Goal: Find specific page/section: Find specific page/section

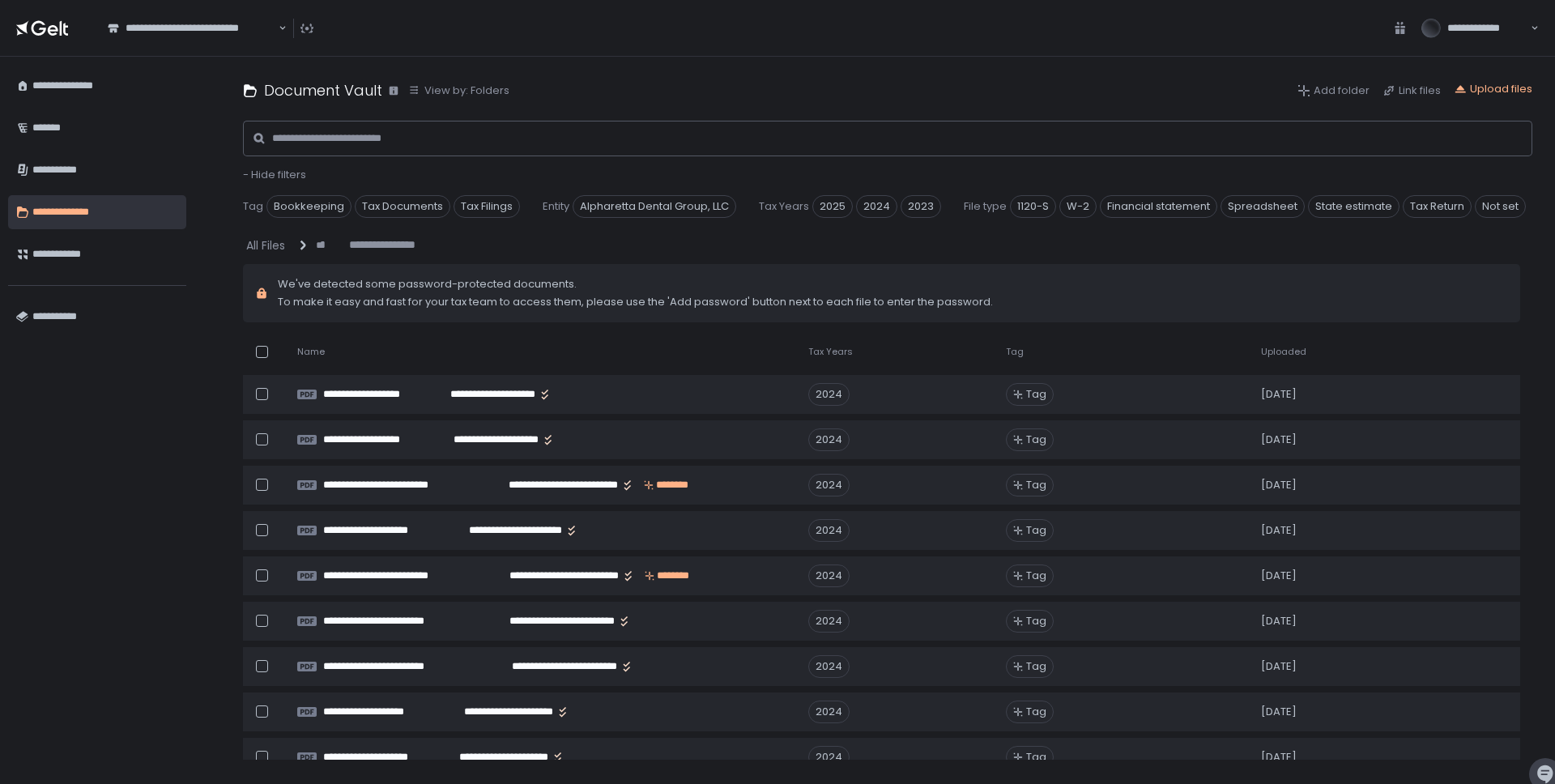
click at [1282, 359] on th "Uploaded" at bounding box center [1353, 352] width 204 height 33
click at [1285, 354] on span "Uploaded" at bounding box center [1283, 352] width 45 height 13
click at [844, 215] on span "2025" at bounding box center [832, 206] width 40 height 23
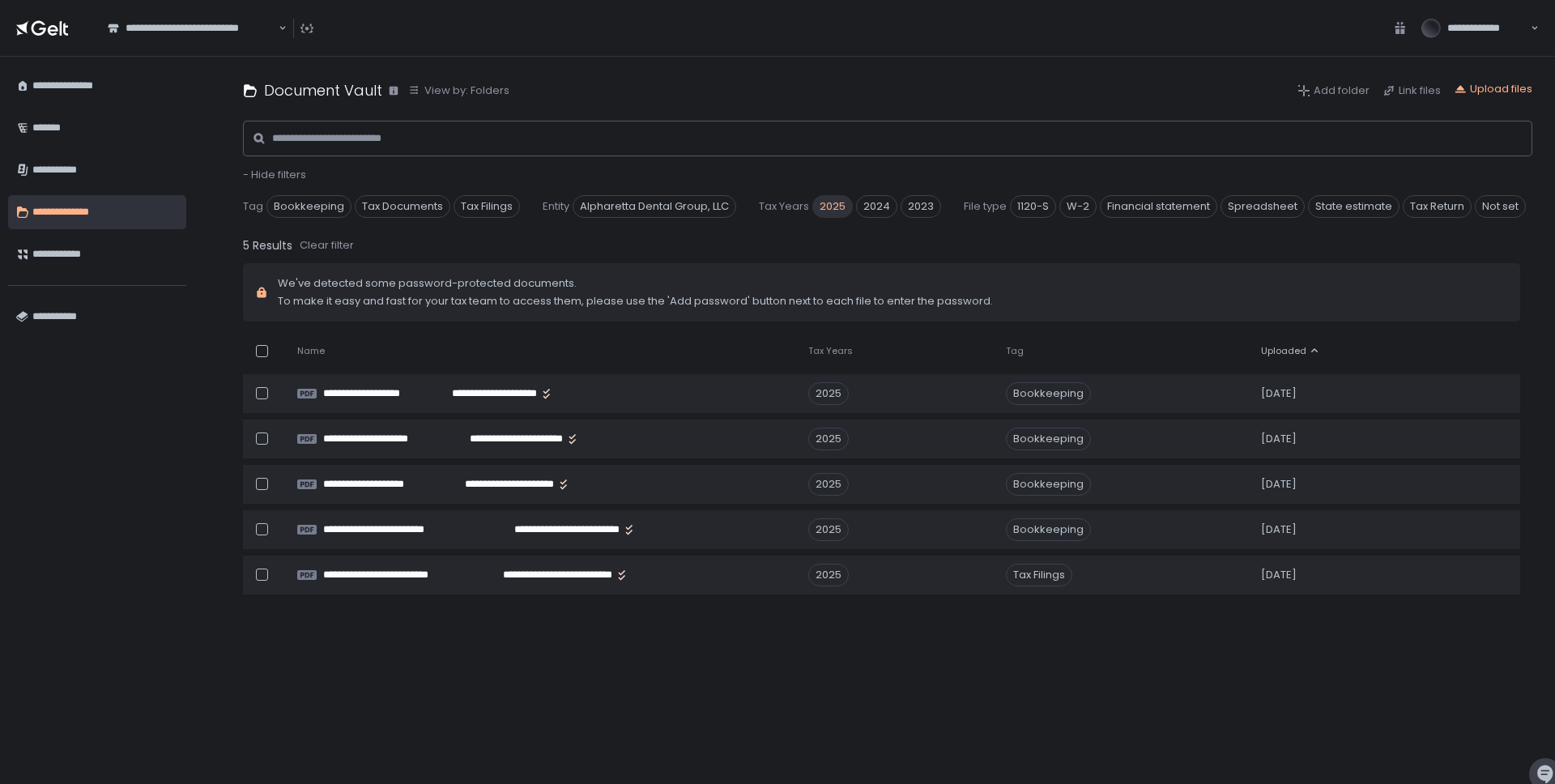
click at [844, 215] on span "2025" at bounding box center [832, 206] width 40 height 23
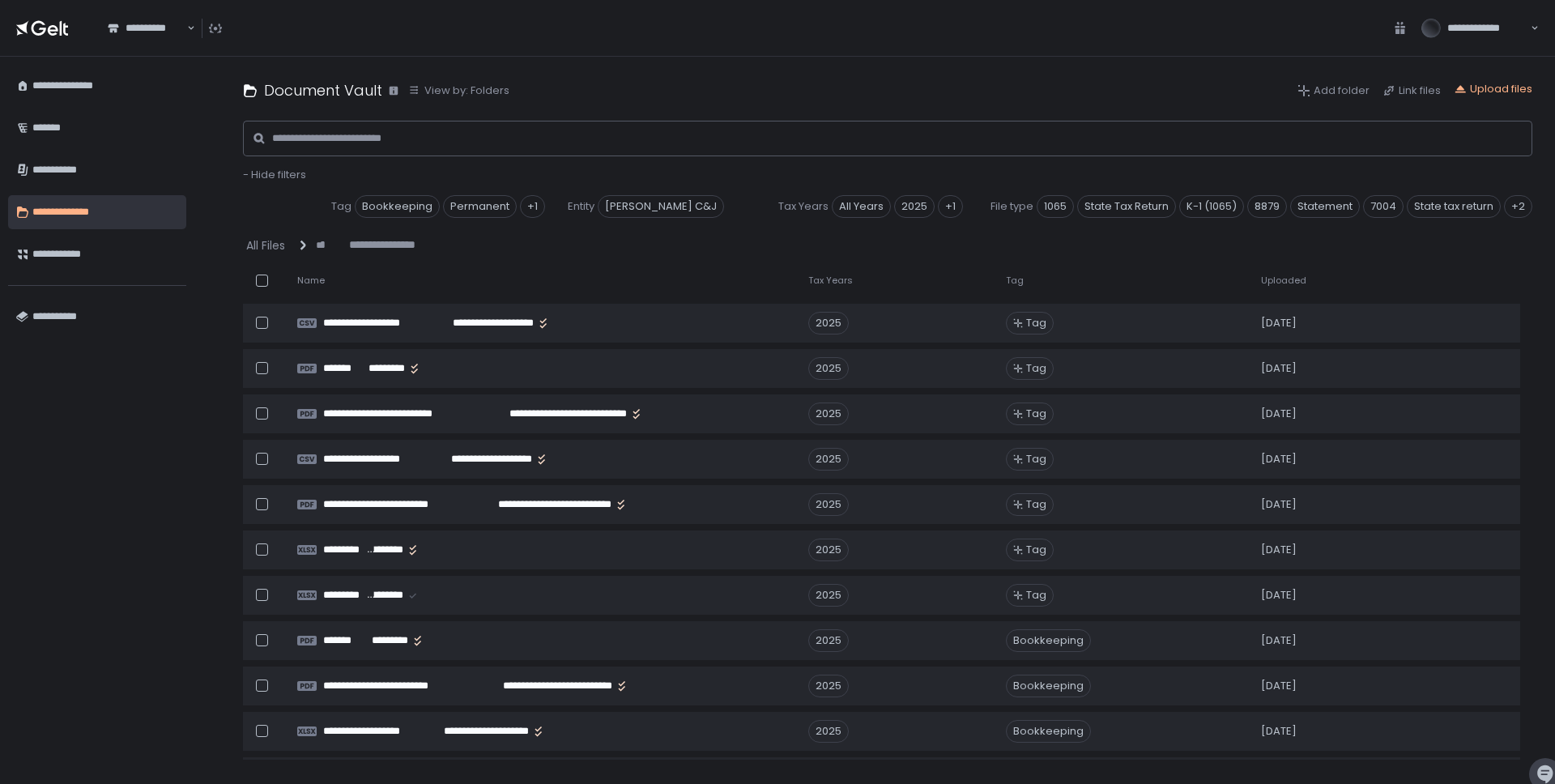
click at [1295, 286] on th "Uploaded" at bounding box center [1353, 281] width 204 height 33
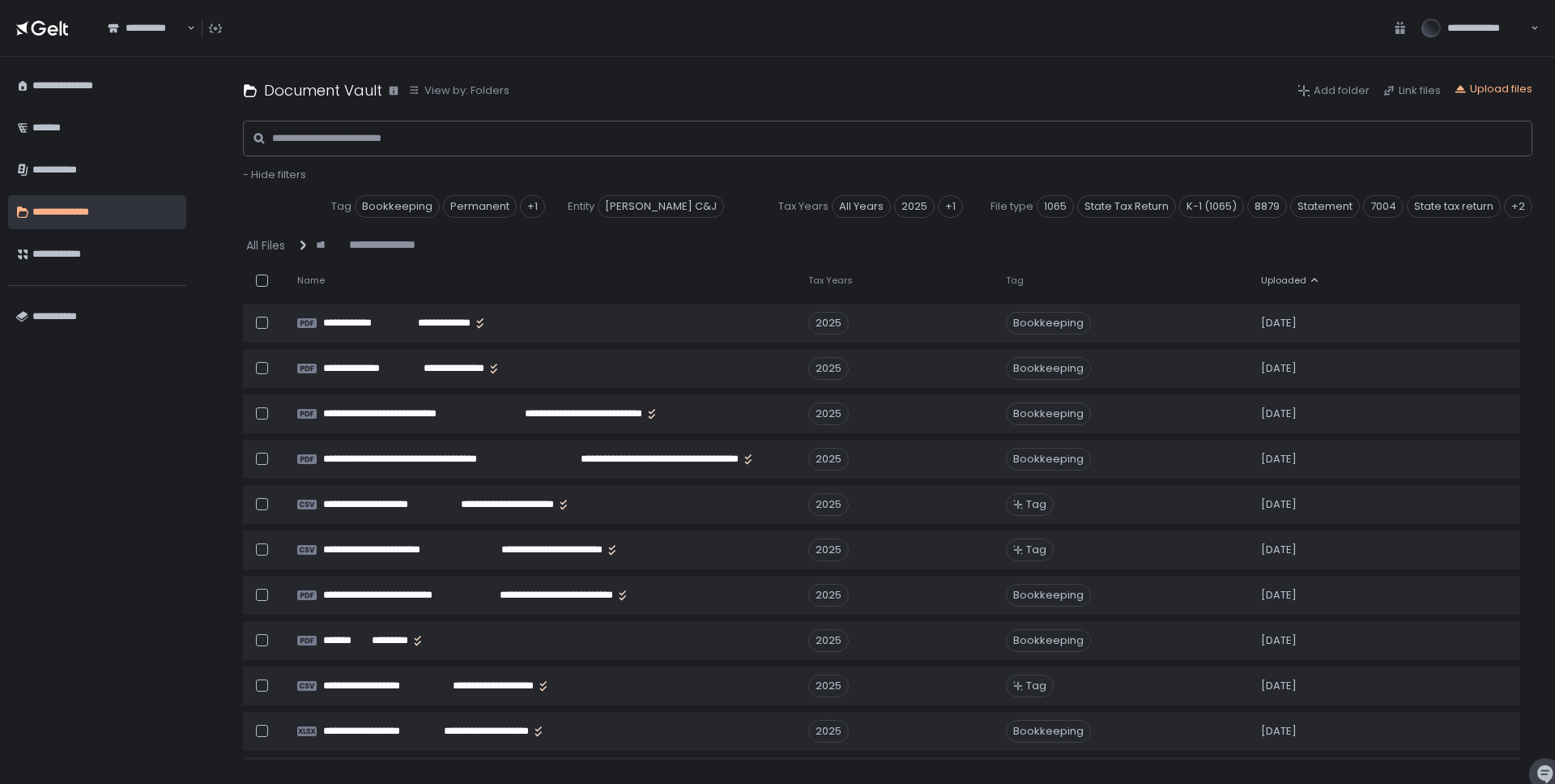
click at [861, 200] on div "Tax Years All Years 2025 2024 2023" at bounding box center [840, 205] width 188 height 26
click at [894, 201] on span "2025" at bounding box center [914, 206] width 40 height 23
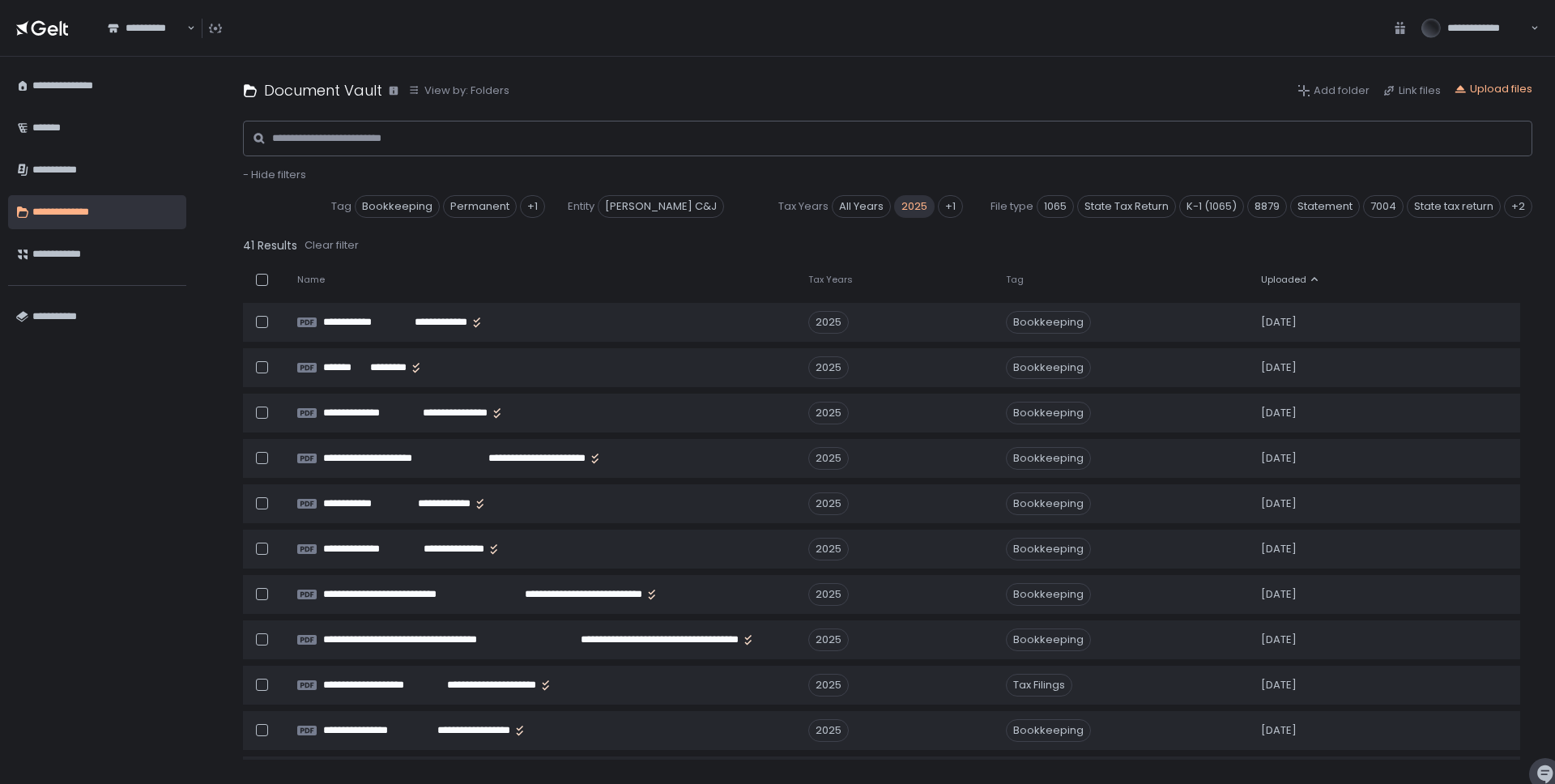
click at [1273, 279] on span "Uploaded" at bounding box center [1283, 279] width 45 height 13
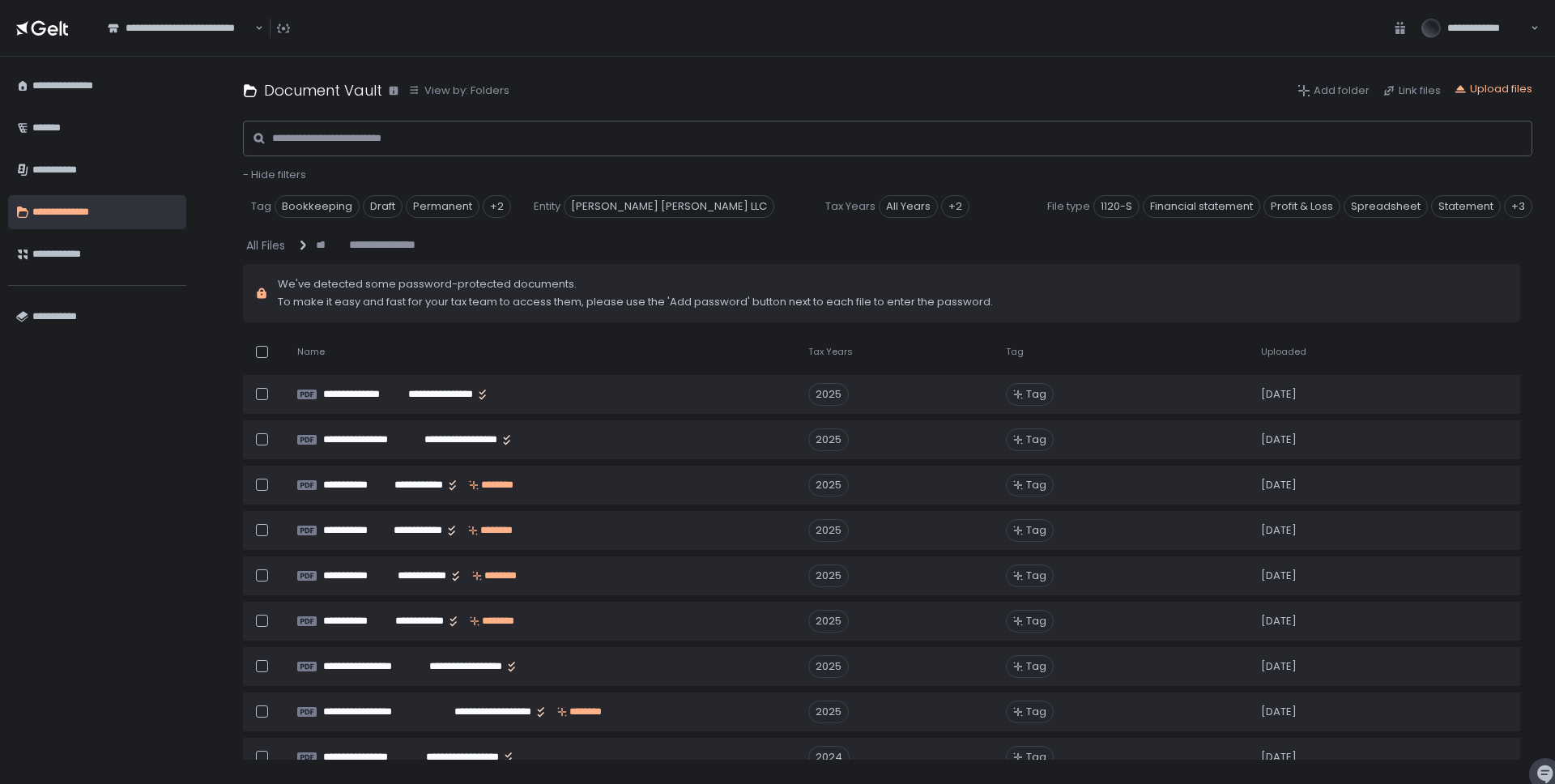
click at [1287, 346] on span "Uploaded" at bounding box center [1283, 352] width 45 height 13
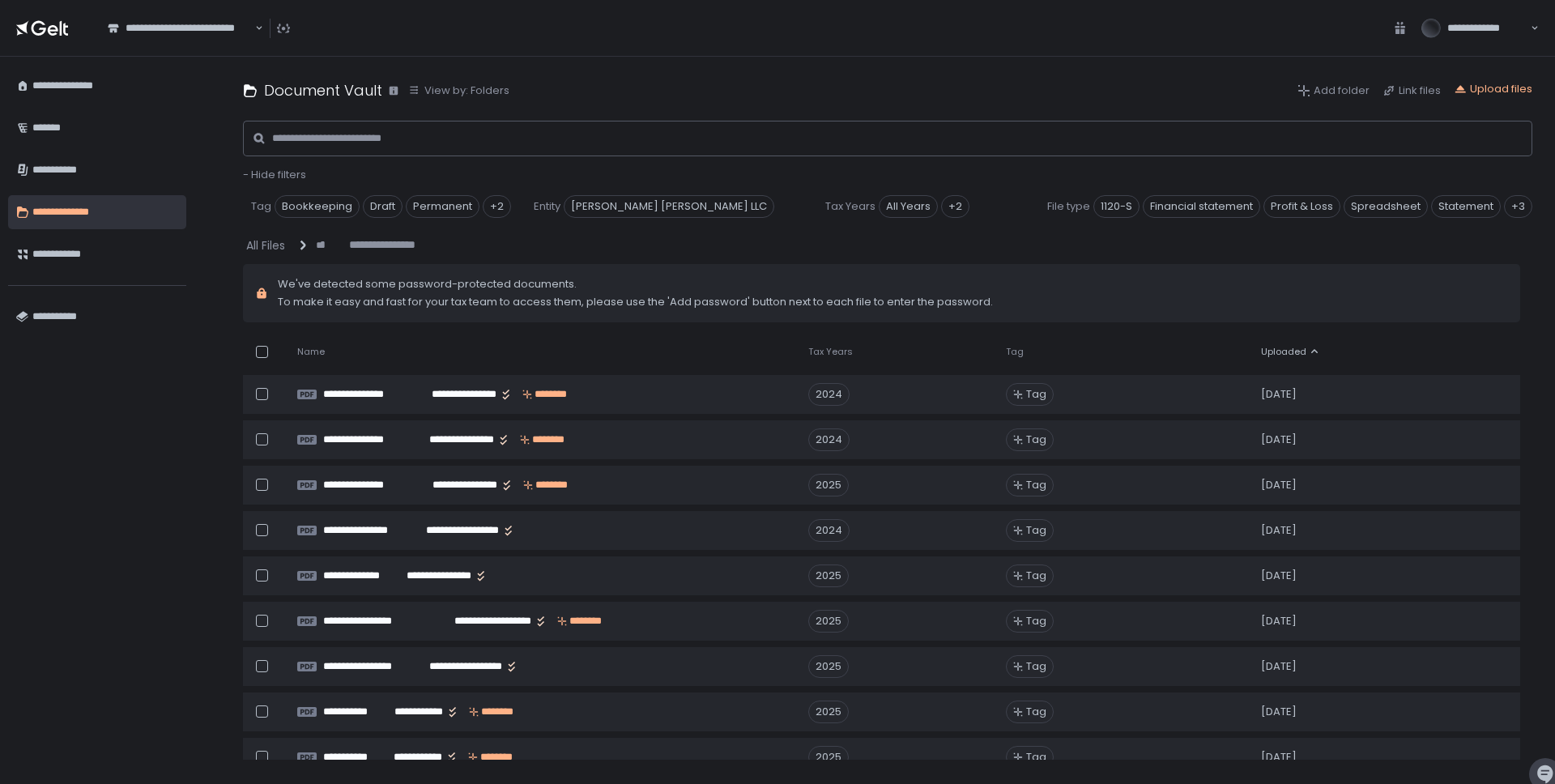
click at [1287, 346] on span "Uploaded" at bounding box center [1283, 352] width 45 height 13
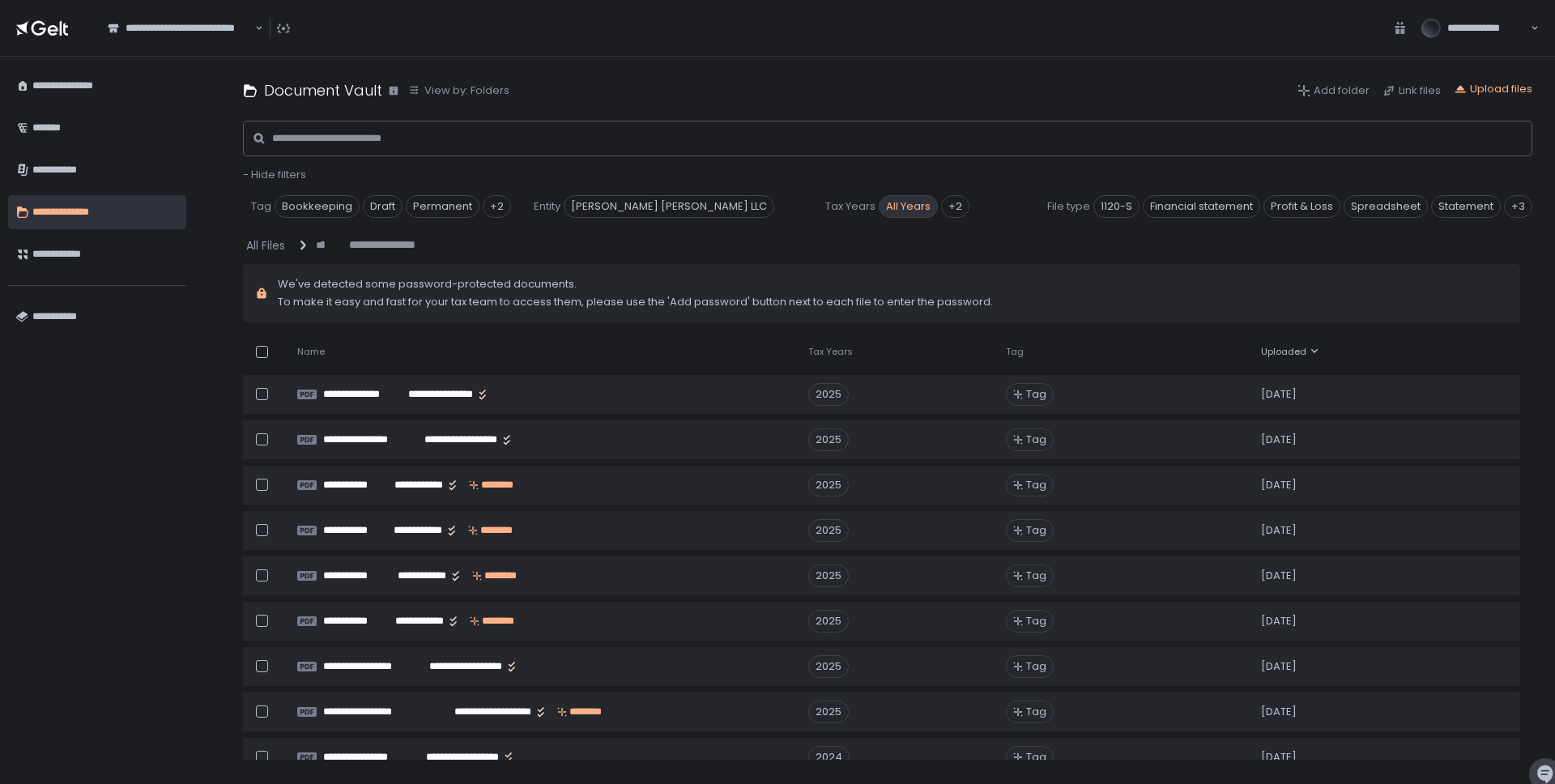
click at [879, 211] on span "All Years" at bounding box center [908, 206] width 59 height 23
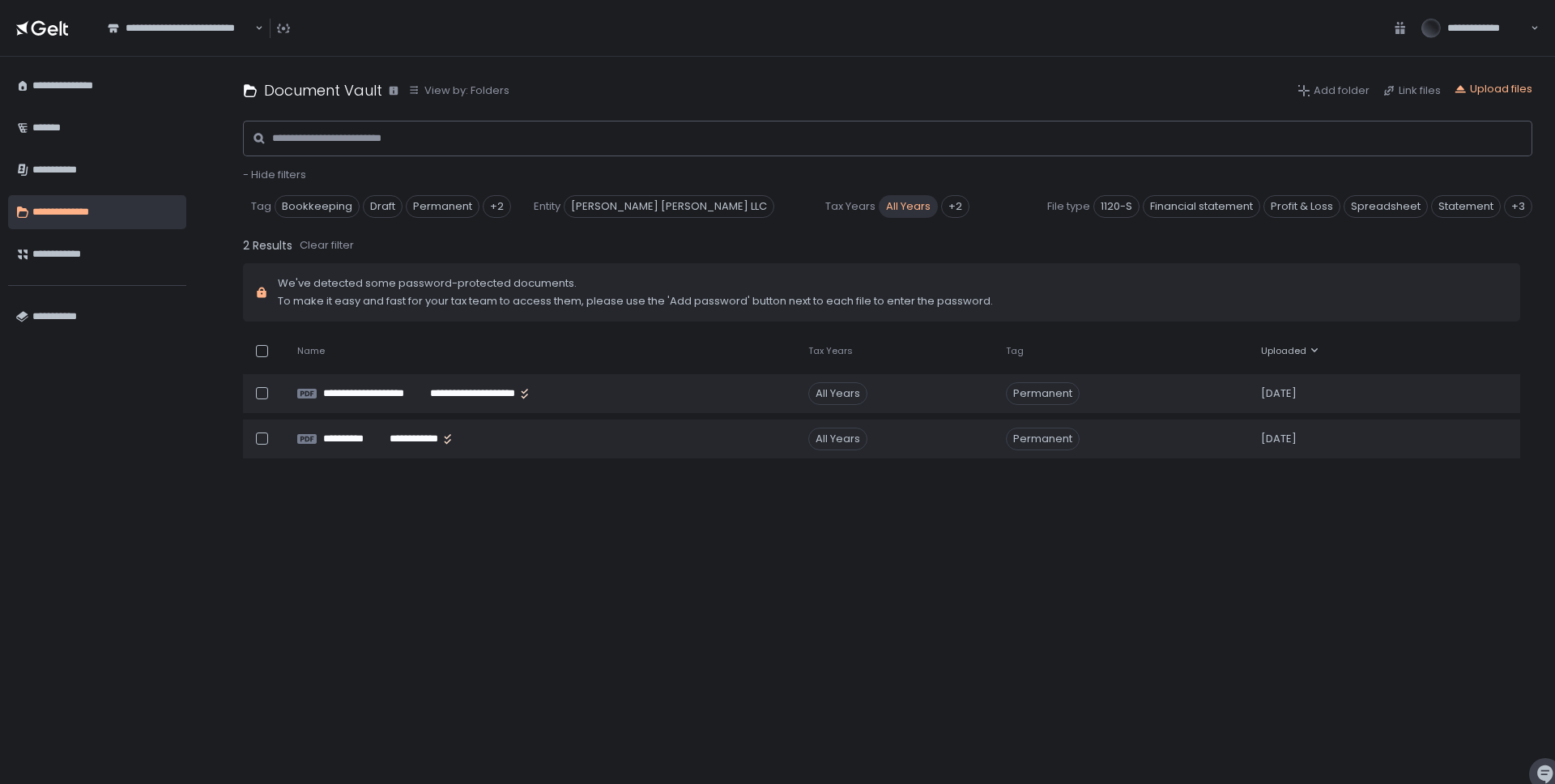
click at [879, 211] on span "All Years" at bounding box center [908, 206] width 59 height 23
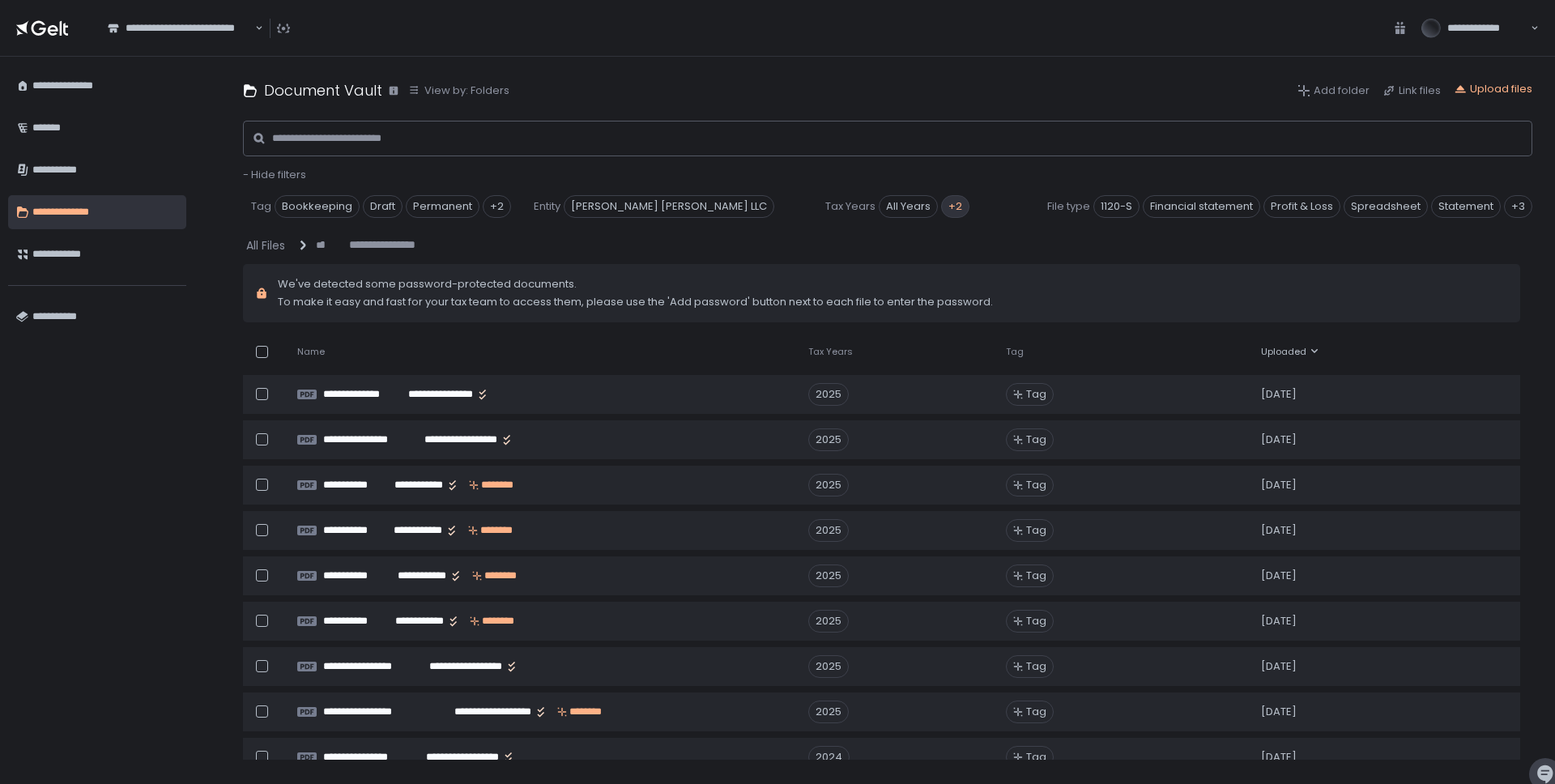
click at [941, 209] on div "+2" at bounding box center [955, 206] width 28 height 23
click at [951, 177] on div "- Hide filters" at bounding box center [888, 174] width 1289 height 14
